Goal: Book appointment/travel/reservation

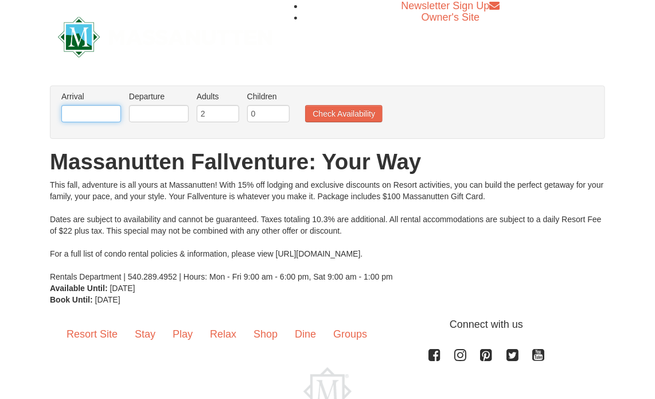
click at [109, 111] on input "text" at bounding box center [91, 113] width 60 height 17
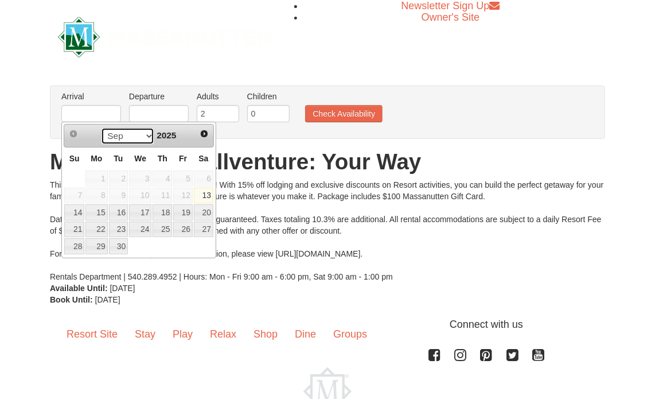
click at [145, 133] on select "Sep Oct Nov Dec" at bounding box center [127, 135] width 53 height 17
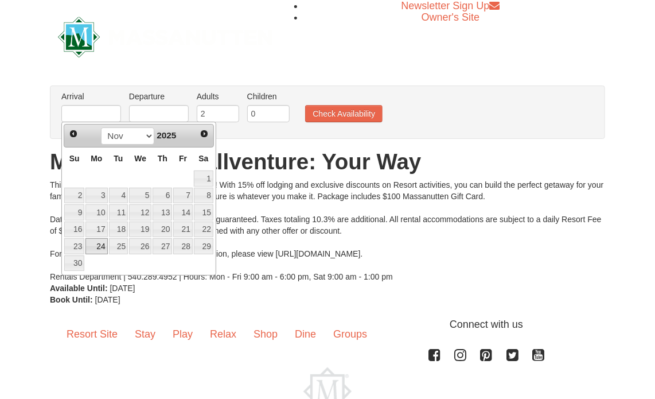
click at [100, 245] on link "24" at bounding box center [96, 246] width 22 height 16
type input "[DATE]"
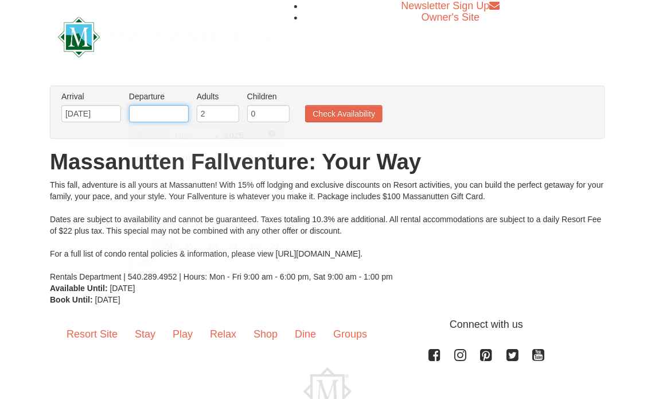
click at [168, 116] on input "text" at bounding box center [159, 113] width 60 height 17
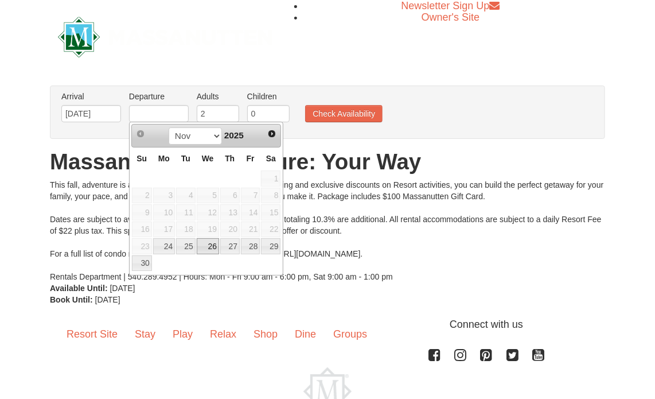
click at [209, 248] on link "26" at bounding box center [208, 246] width 22 height 16
type input "[DATE]"
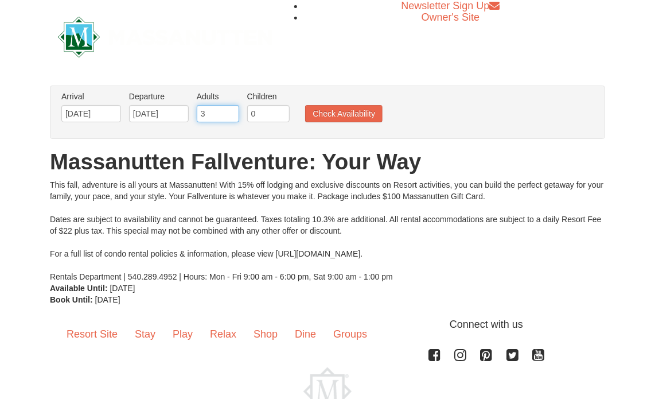
click at [231, 107] on input "3" at bounding box center [218, 113] width 42 height 17
click at [231, 107] on input "4" at bounding box center [218, 113] width 42 height 17
type input "5"
click at [231, 107] on input "5" at bounding box center [218, 113] width 42 height 17
click at [322, 112] on button "Check Availability" at bounding box center [343, 113] width 77 height 17
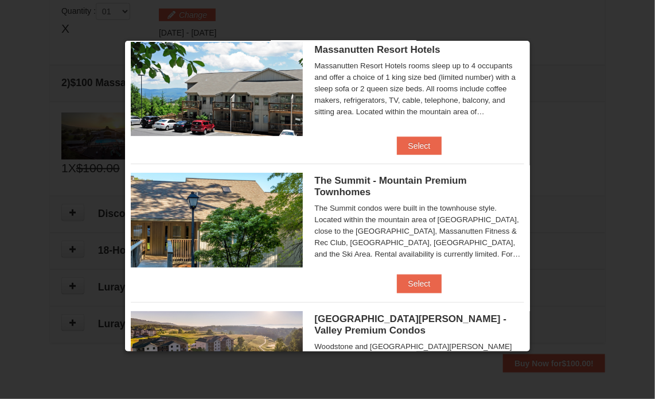
scroll to position [170, 0]
